Goal: Navigation & Orientation: Find specific page/section

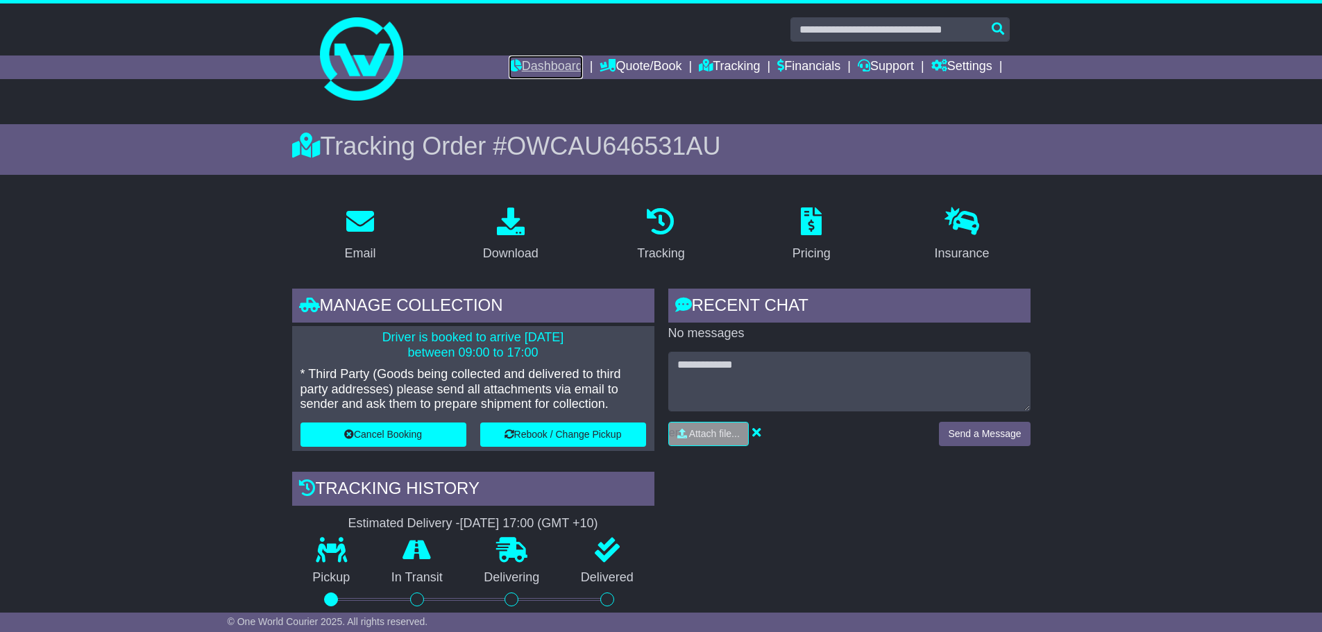
click at [533, 65] on link "Dashboard" at bounding box center [546, 68] width 74 height 24
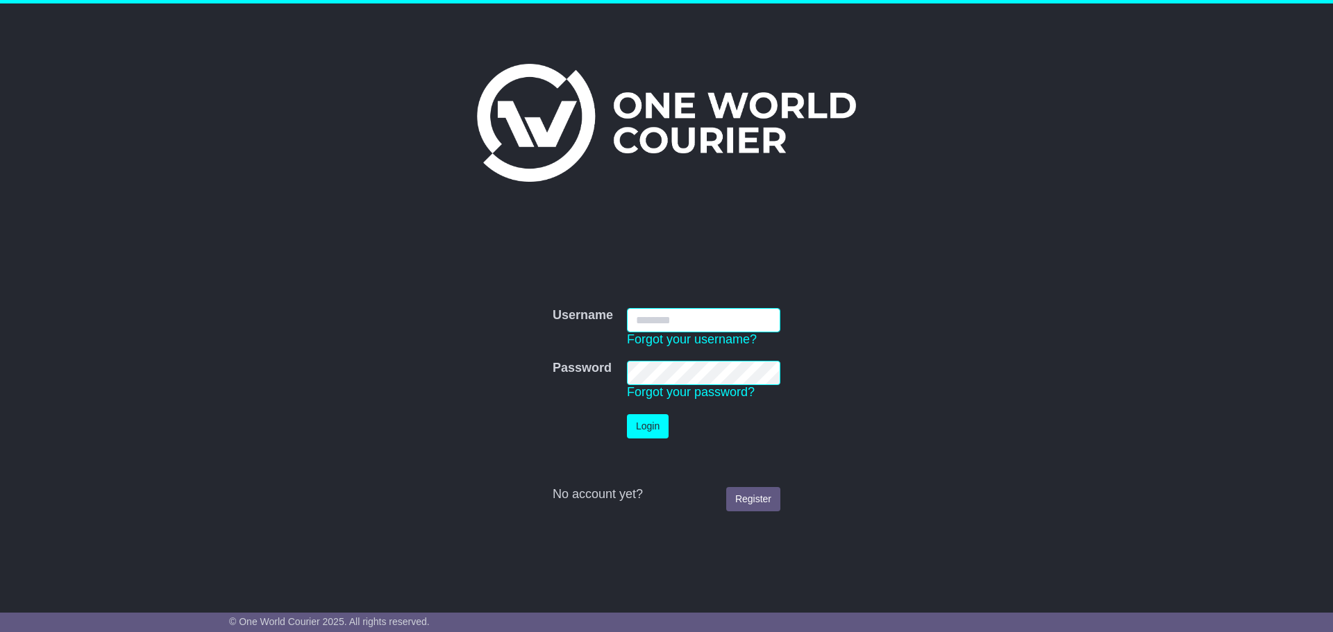
type input "**********"
click at [659, 428] on button "Login" at bounding box center [648, 426] width 42 height 24
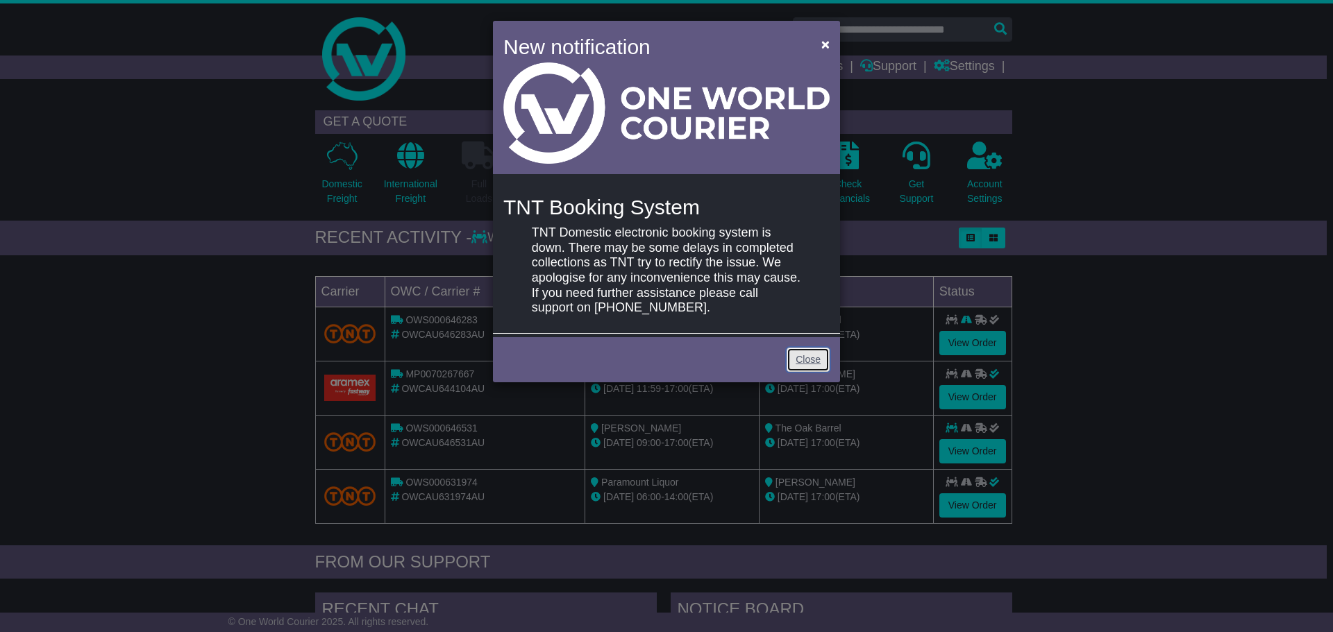
click at [815, 361] on link "Close" at bounding box center [807, 360] width 43 height 24
